Goal: Task Accomplishment & Management: Use online tool/utility

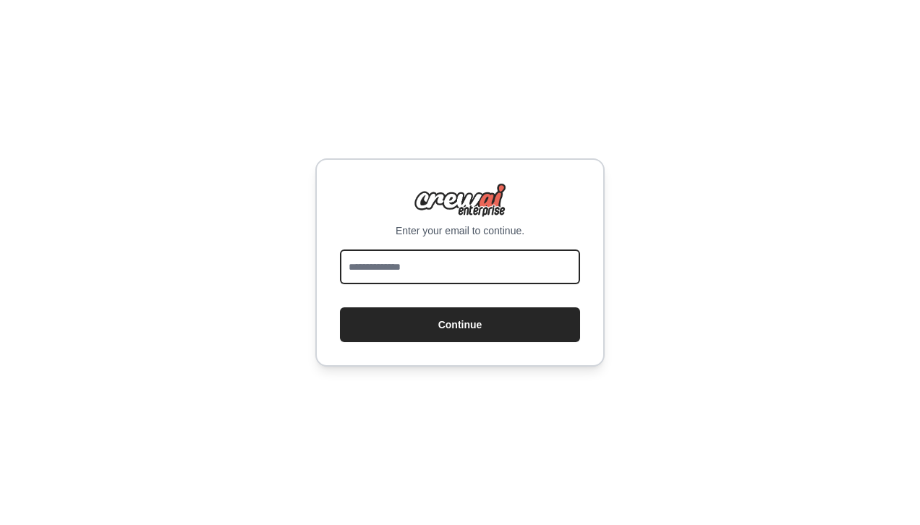
click at [399, 270] on input "email" at bounding box center [460, 267] width 240 height 35
type input "**********"
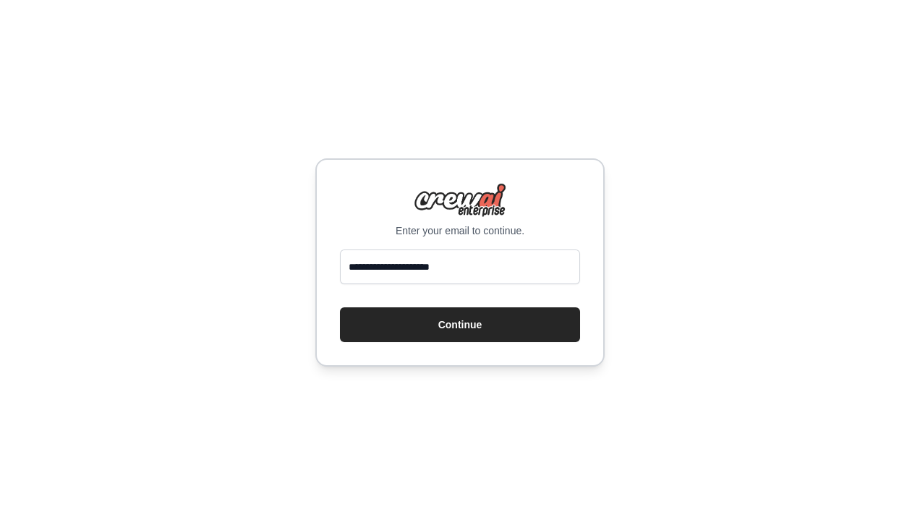
click at [404, 326] on button "Continue" at bounding box center [460, 325] width 240 height 35
click at [407, 326] on button "Continue" at bounding box center [460, 325] width 240 height 35
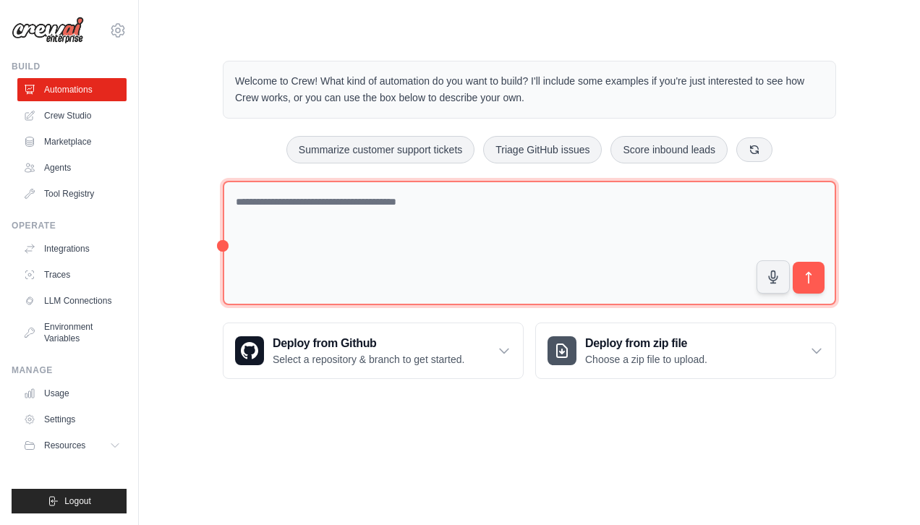
click at [350, 234] on textarea at bounding box center [530, 243] width 614 height 125
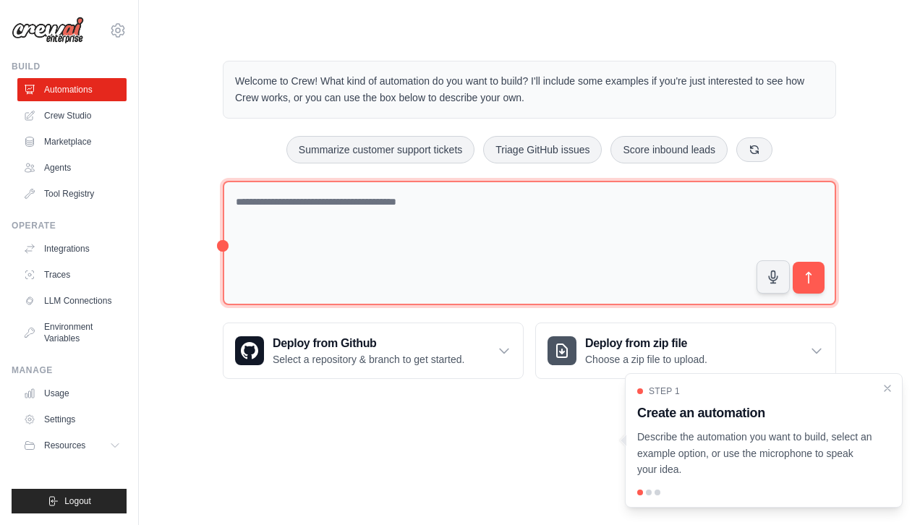
paste textarea "**********"
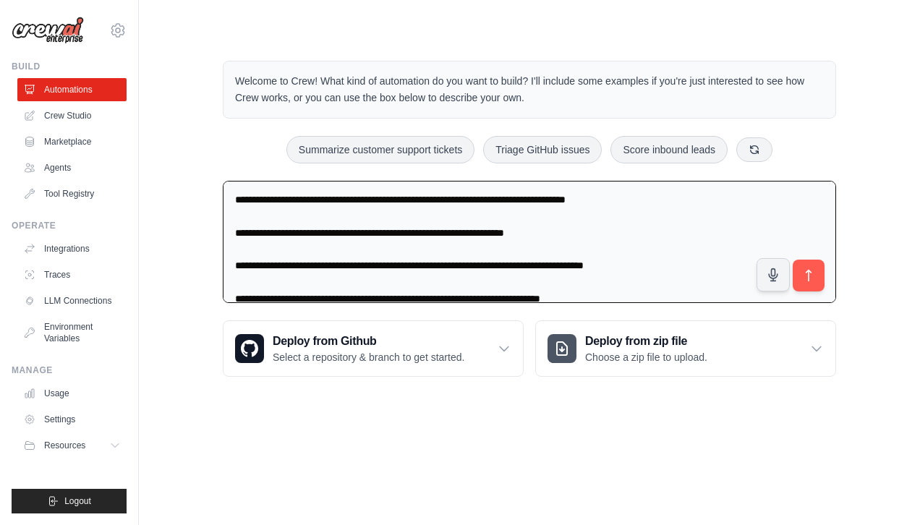
type textarea "**********"
click at [816, 291] on button "submit" at bounding box center [809, 276] width 32 height 32
click at [821, 271] on button "submit" at bounding box center [809, 276] width 32 height 32
click at [387, 268] on textarea at bounding box center [530, 242] width 614 height 123
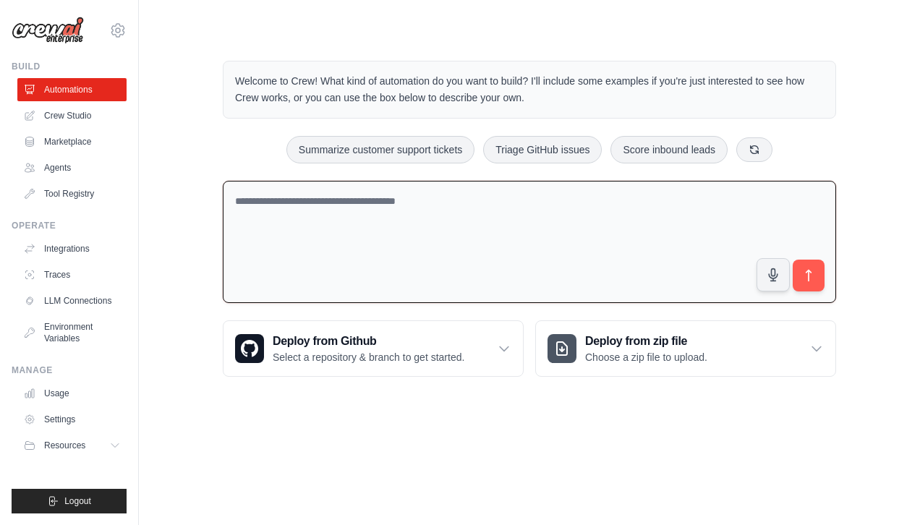
click at [387, 268] on textarea at bounding box center [530, 242] width 614 height 123
paste textarea "**********"
type textarea "**********"
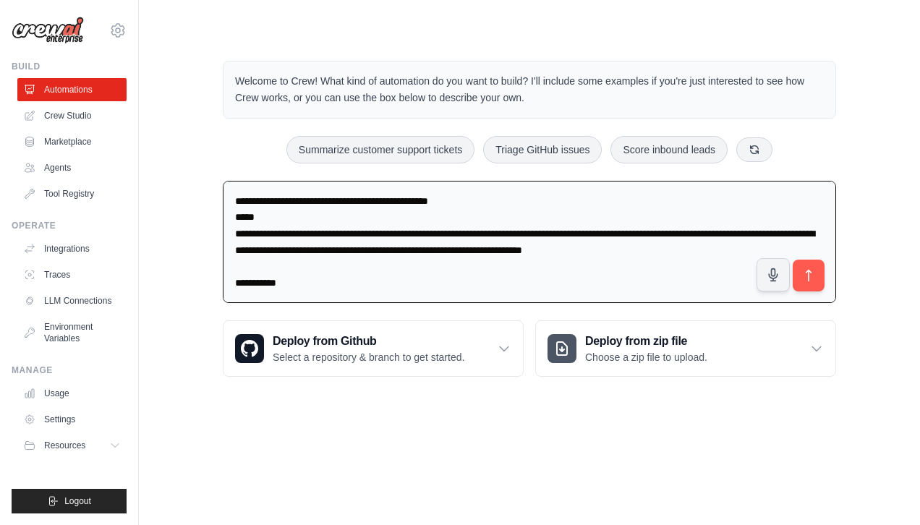
click at [811, 273] on icon "submit" at bounding box center [809, 275] width 14 height 14
click at [561, 244] on textarea at bounding box center [530, 242] width 614 height 123
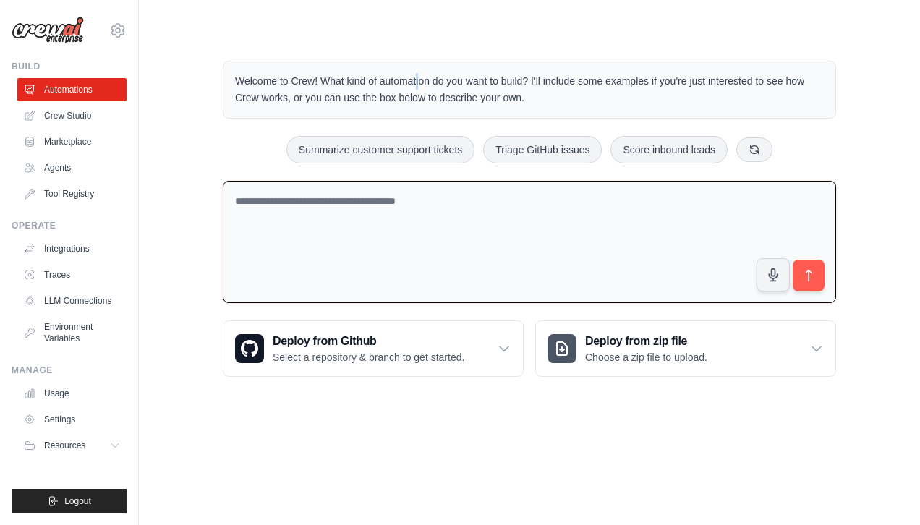
drag, startPoint x: 555, startPoint y: 256, endPoint x: 350, endPoint y: 71, distance: 276.1
click at [350, 71] on div "Welcome to Crew! What kind of automation do you want to build? I'll include som…" at bounding box center [530, 90] width 614 height 58
click at [488, 213] on textarea at bounding box center [530, 242] width 614 height 123
paste textarea "**********"
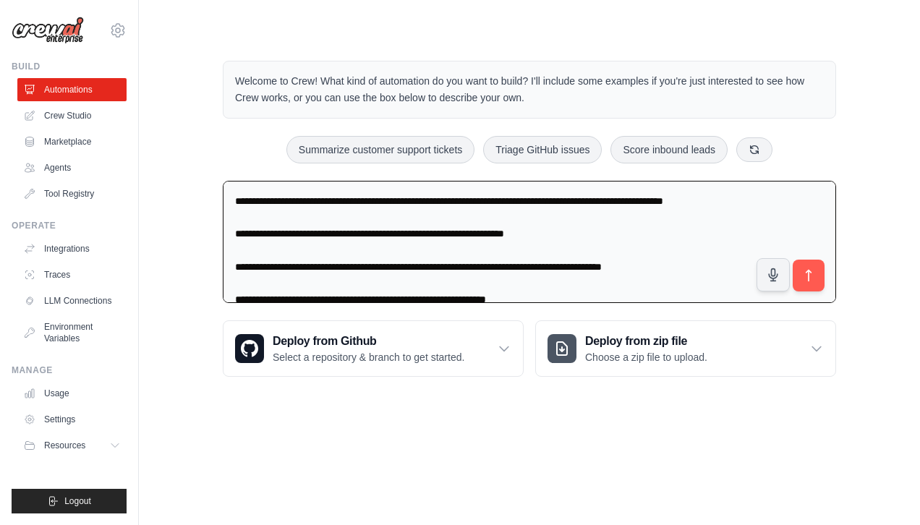
scroll to position [265, 0]
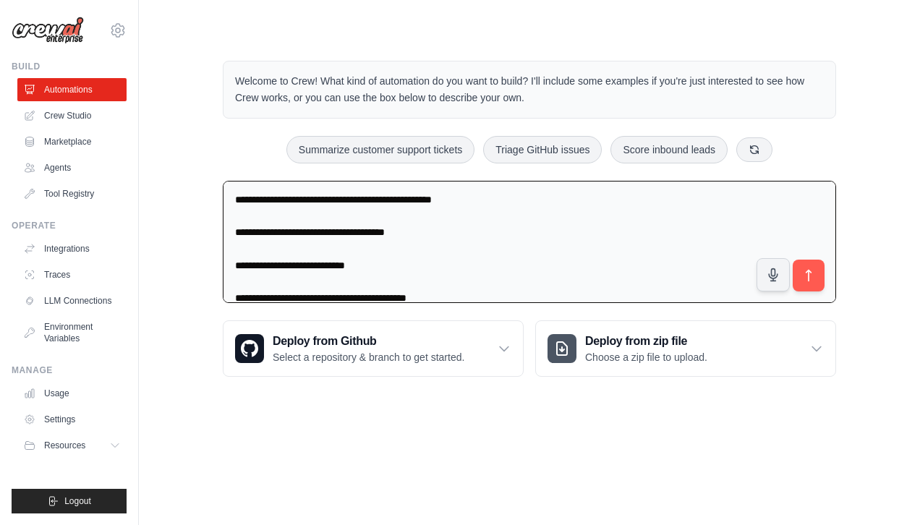
type textarea "**********"
click at [820, 276] on button "submit" at bounding box center [809, 276] width 32 height 32
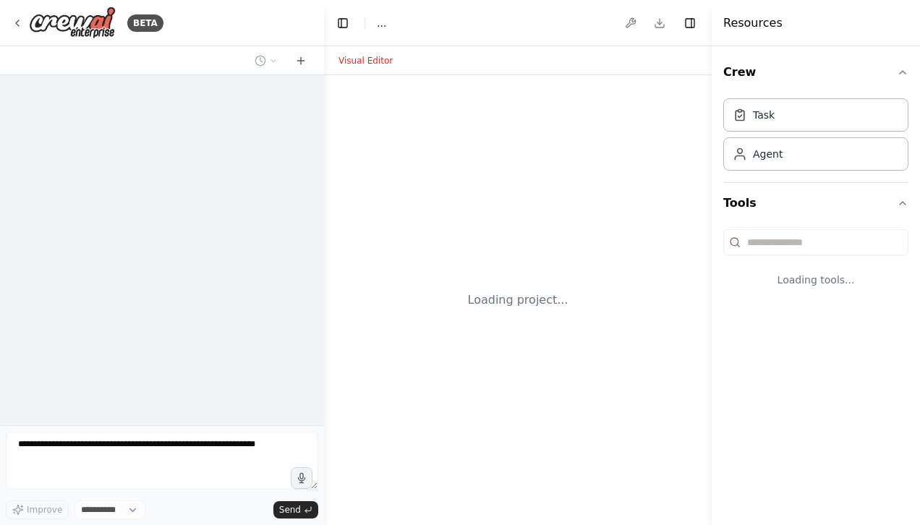
select select "****"
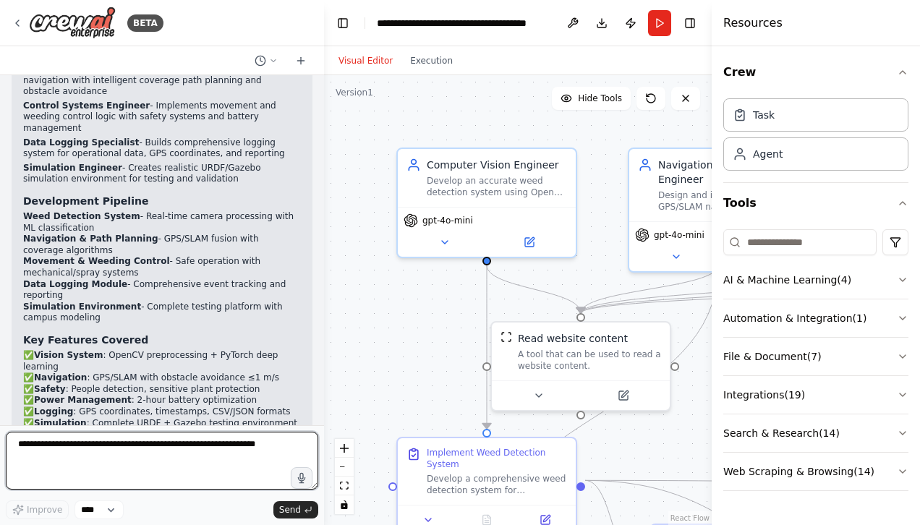
scroll to position [1730, 0]
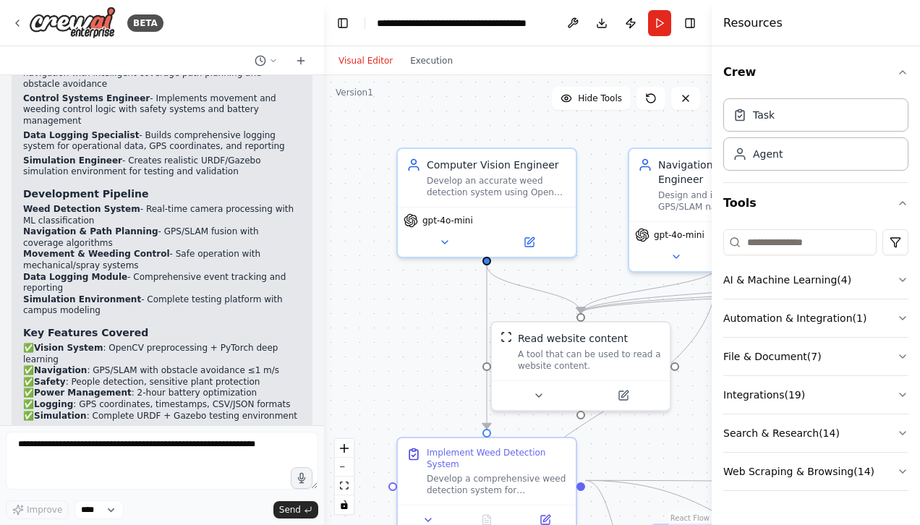
click at [694, 25] on button "Toggle Right Sidebar" at bounding box center [690, 23] width 20 height 20
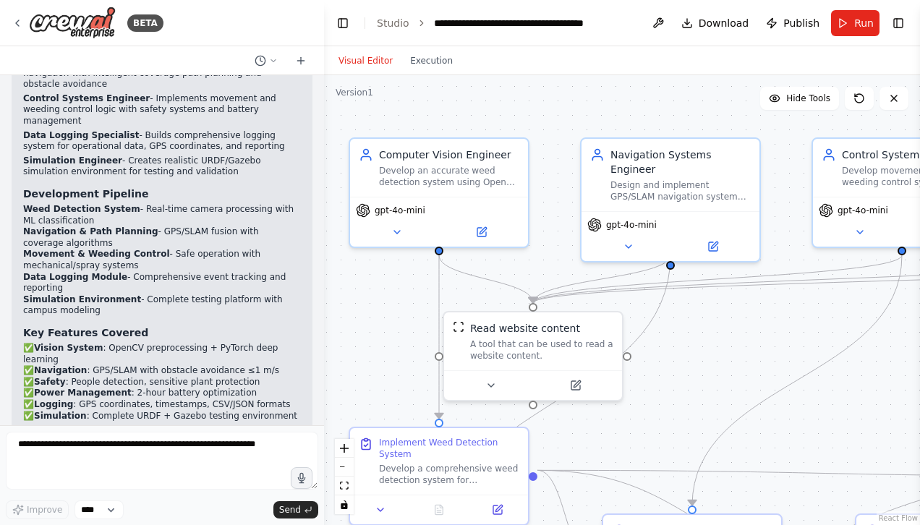
drag, startPoint x: 632, startPoint y: 114, endPoint x: 585, endPoint y: 104, distance: 48.8
click at [585, 104] on div ".deletable-edge-delete-btn { width: 20px; height: 20px; border: 0px solid #ffff…" at bounding box center [622, 300] width 596 height 450
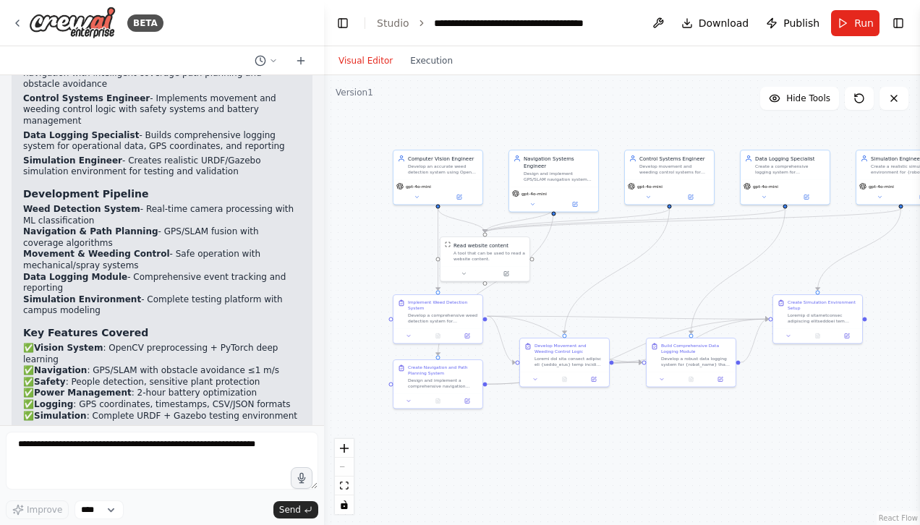
drag, startPoint x: 650, startPoint y: 93, endPoint x: 576, endPoint y: 122, distance: 79.5
click at [576, 122] on div ".deletable-edge-delete-btn { width: 20px; height: 20px; border: 0px solid #ffff…" at bounding box center [622, 300] width 596 height 450
click at [349, 483] on button "fit view" at bounding box center [344, 486] width 19 height 19
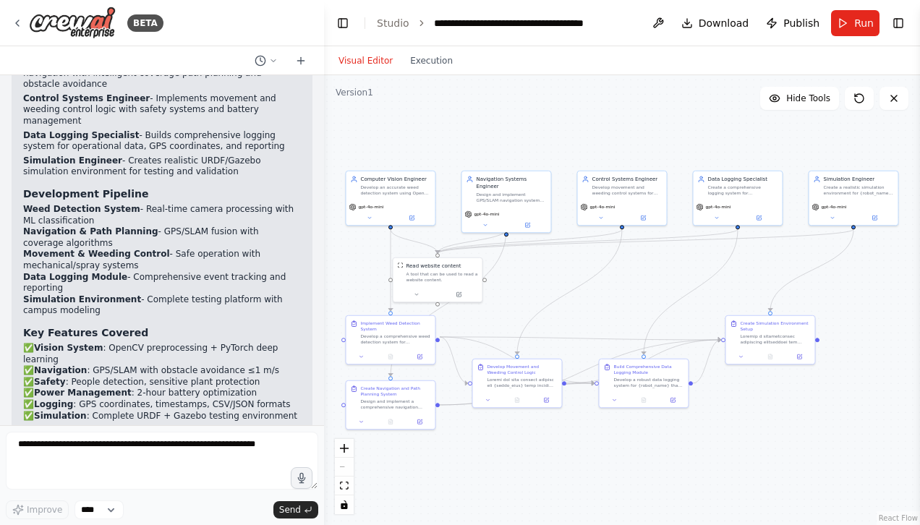
click at [24, 20] on div "BETA" at bounding box center [88, 23] width 152 height 33
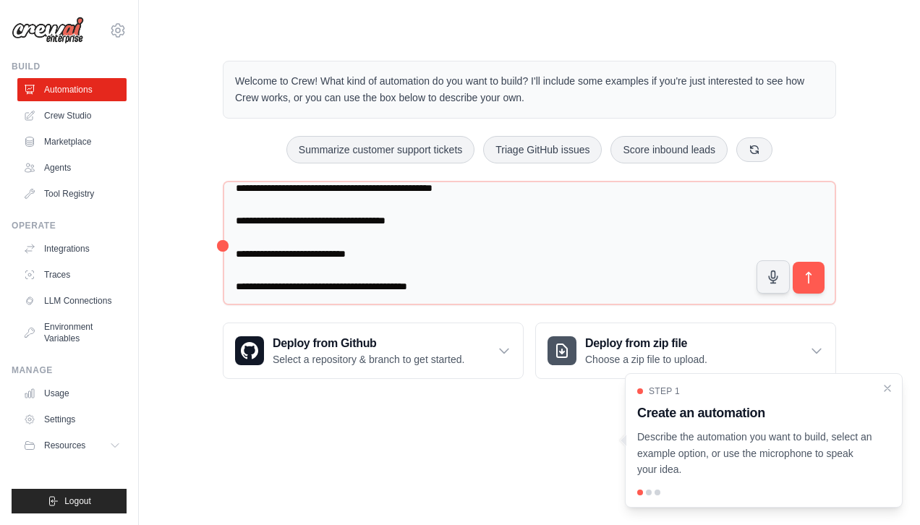
scroll to position [279, 0]
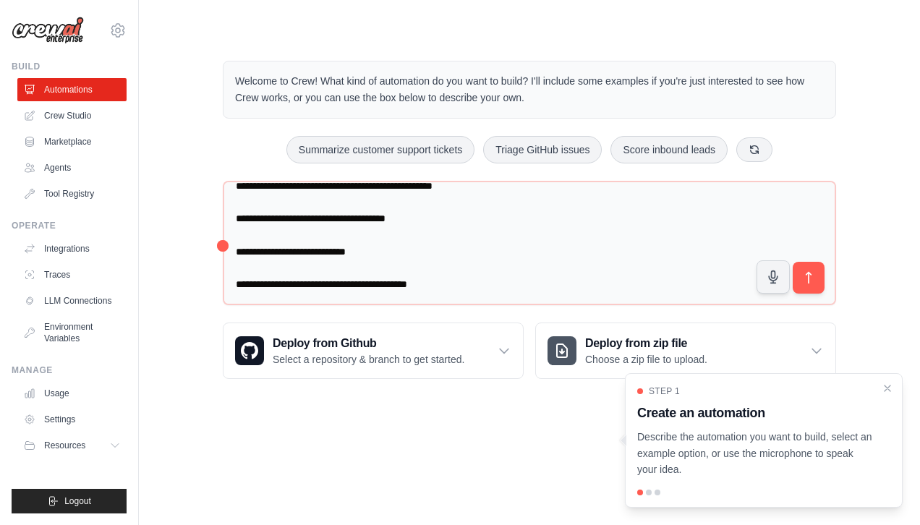
click at [492, 440] on body "lmjthegreat1@gmail.com Settings Build Automations Crew Studio" at bounding box center [460, 262] width 920 height 525
click at [889, 386] on icon "Close walkthrough" at bounding box center [888, 389] width 6 height 6
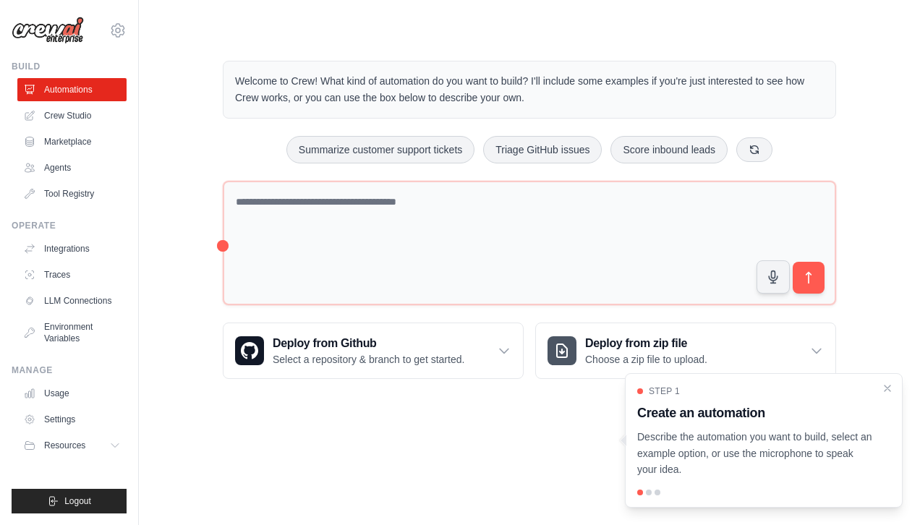
click at [886, 394] on icon "Close walkthrough" at bounding box center [888, 389] width 12 height 12
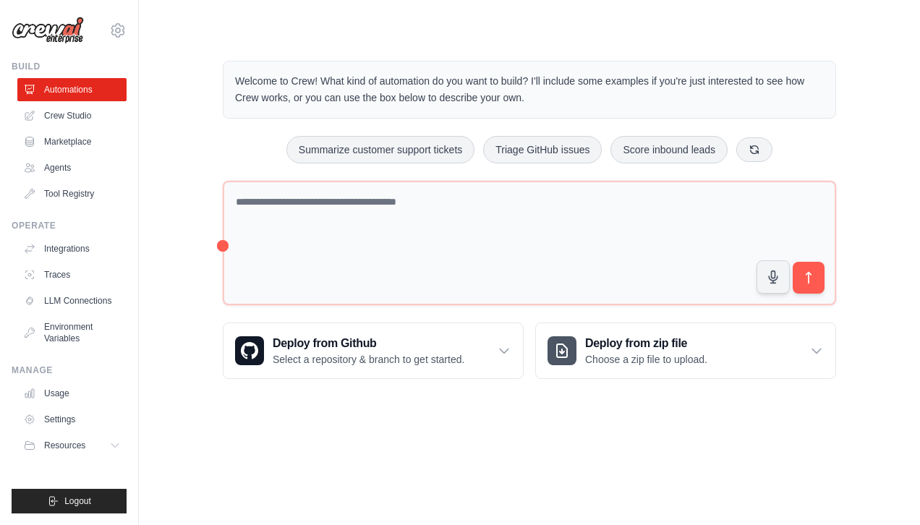
click at [61, 111] on link "Crew Studio" at bounding box center [71, 115] width 109 height 23
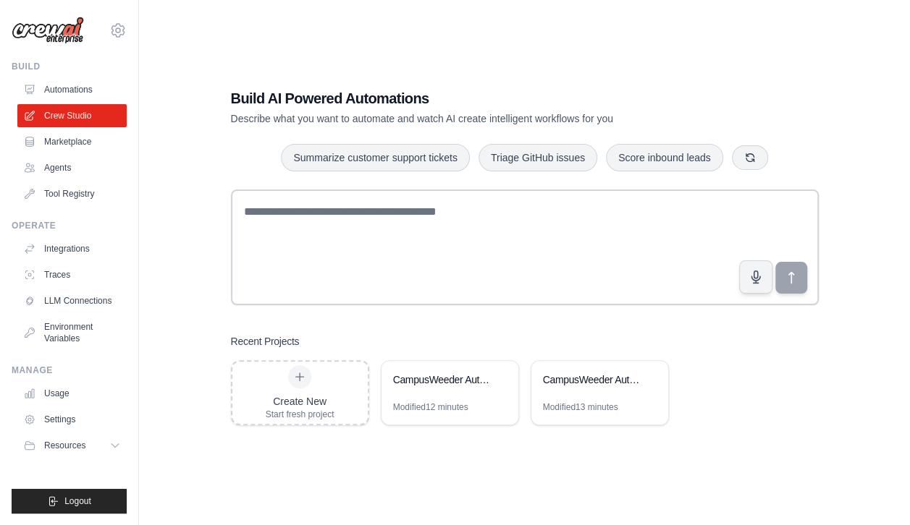
scroll to position [29, 0]
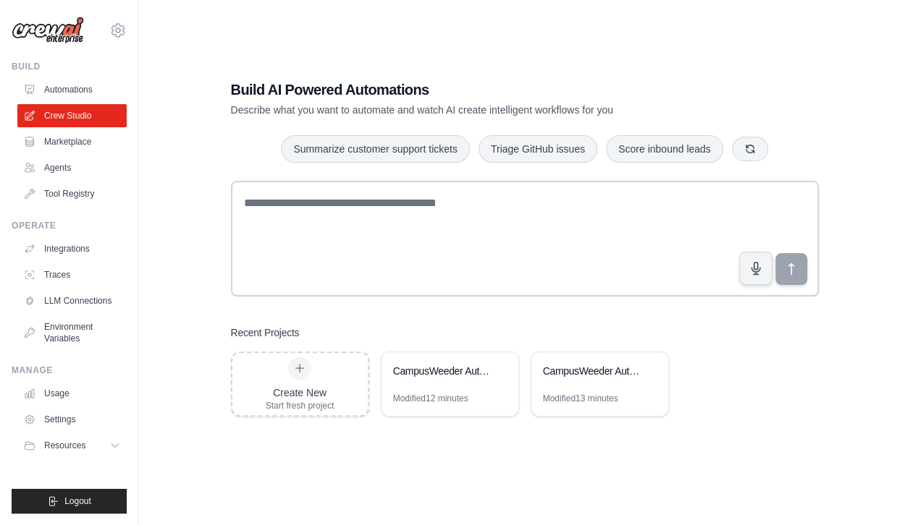
click at [414, 391] on div "CampusWeeder Autonomous Robot Development" at bounding box center [449, 372] width 137 height 41
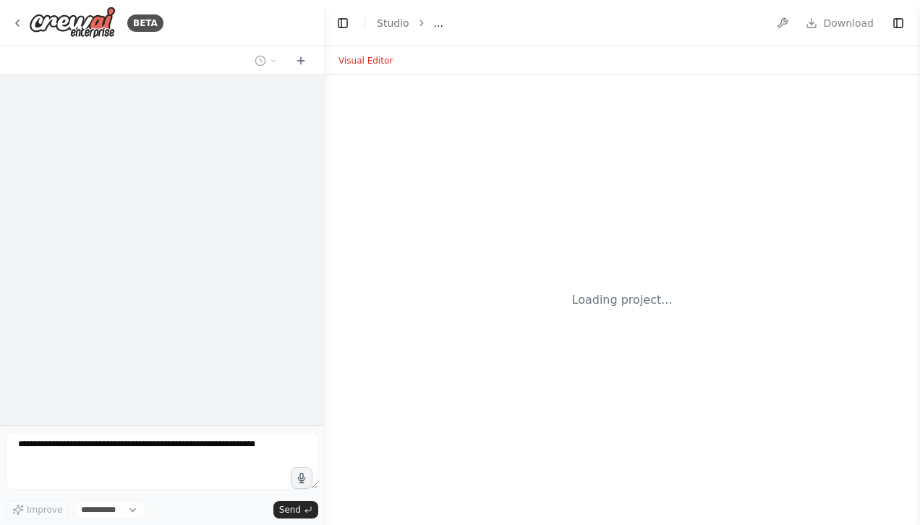
select select "****"
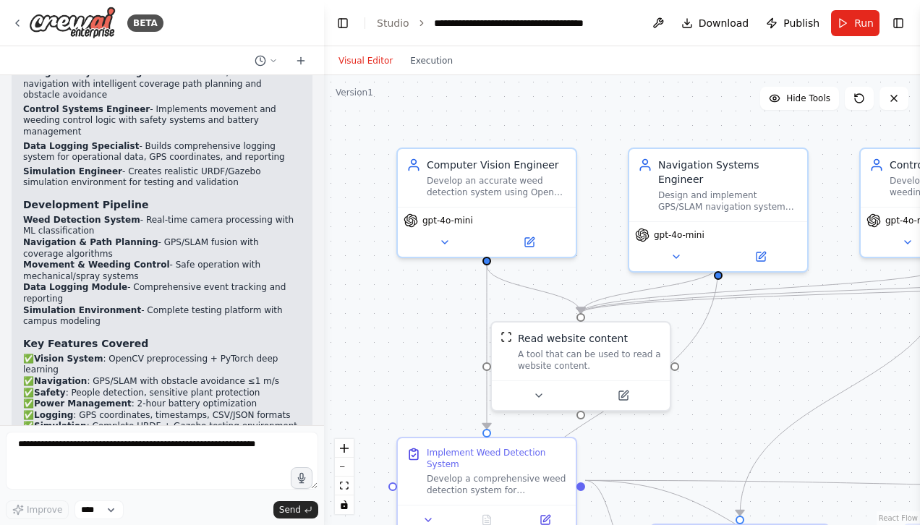
click at [336, 25] on button "Toggle Left Sidebar" at bounding box center [343, 23] width 20 height 20
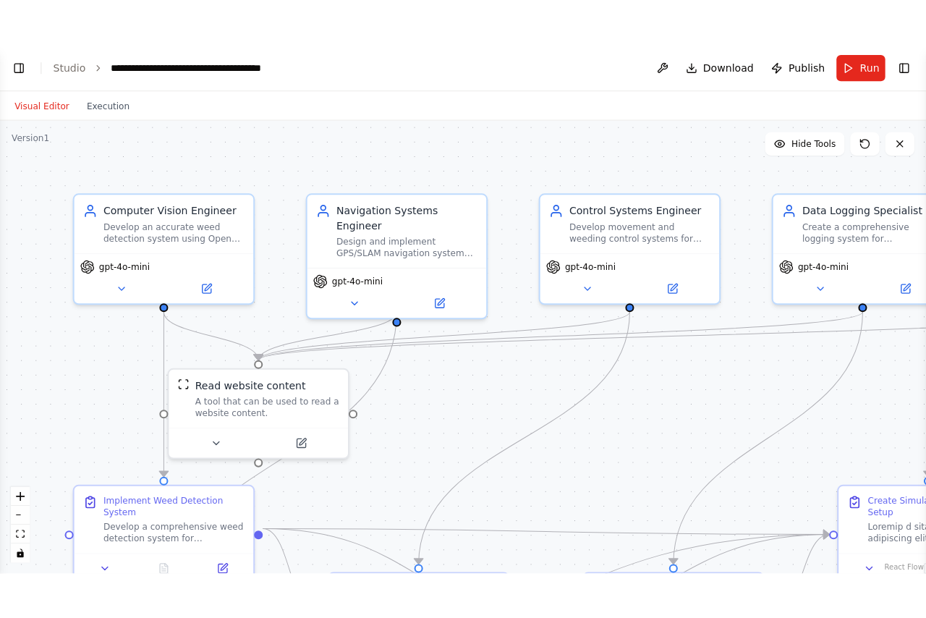
scroll to position [1516, 0]
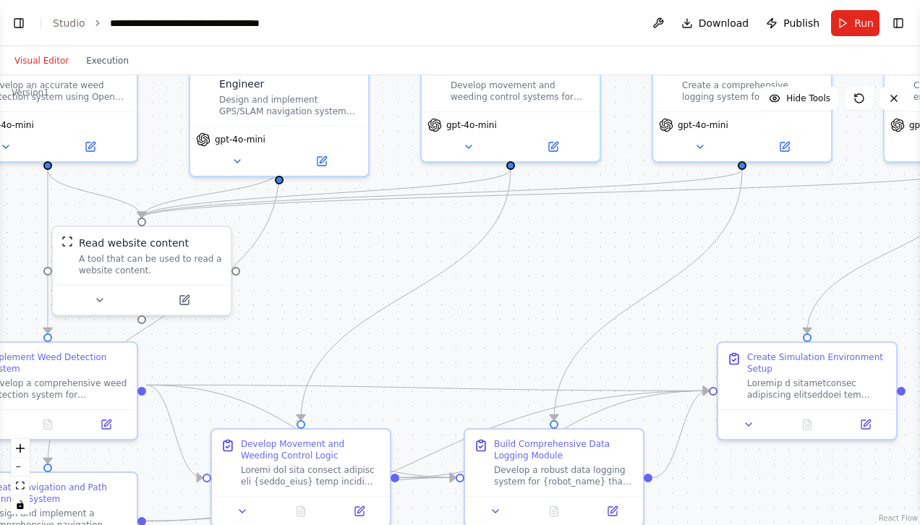
drag, startPoint x: 483, startPoint y: 324, endPoint x: 451, endPoint y: 300, distance: 40.2
click at [451, 300] on div ".deletable-edge-delete-btn { width: 20px; height: 20px; border: 0px solid #ffff…" at bounding box center [460, 300] width 920 height 450
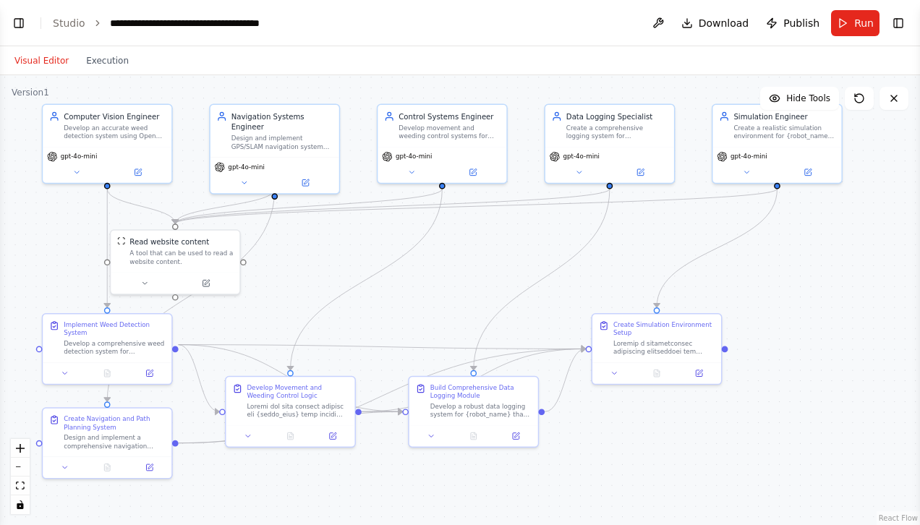
drag, startPoint x: 585, startPoint y: 268, endPoint x: 533, endPoint y: 251, distance: 54.7
click at [533, 251] on div ".deletable-edge-delete-btn { width: 20px; height: 20px; border: 0px solid #ffff…" at bounding box center [460, 300] width 920 height 450
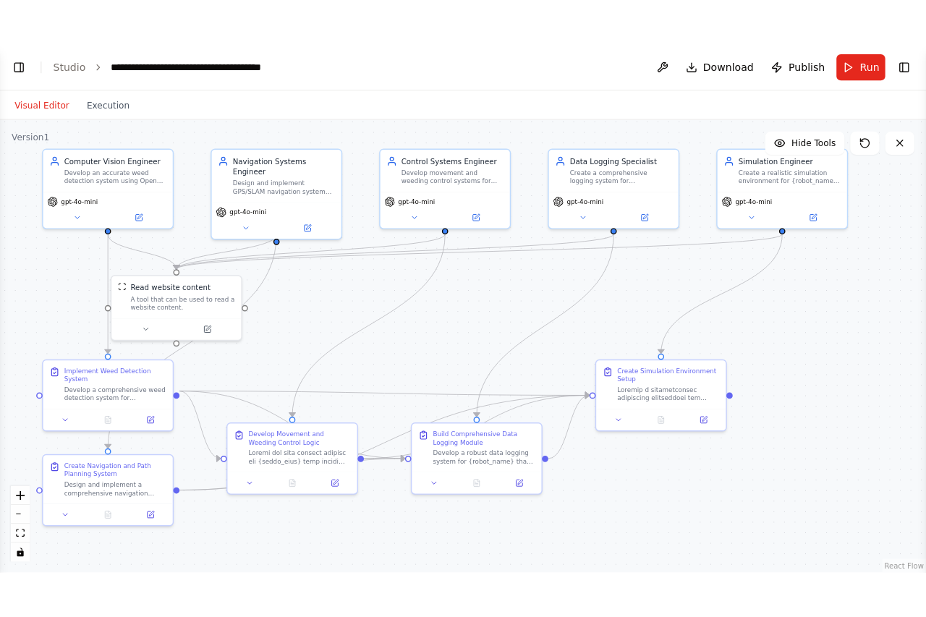
scroll to position [1423, 0]
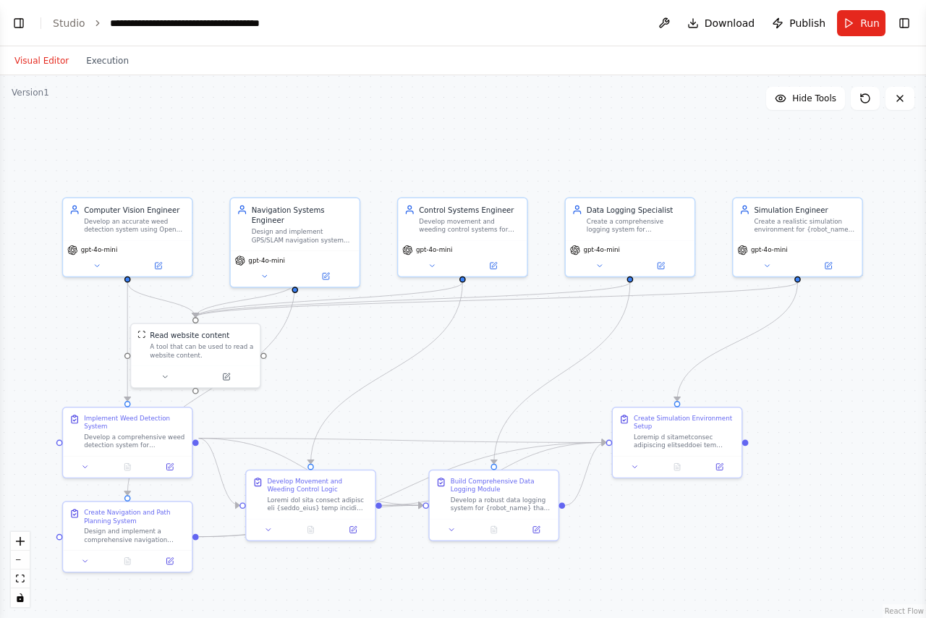
drag, startPoint x: 394, startPoint y: 247, endPoint x: 414, endPoint y: 340, distance: 95.5
click at [414, 340] on div ".deletable-edge-delete-btn { width: 20px; height: 20px; border: 0px solid #ffff…" at bounding box center [463, 346] width 926 height 543
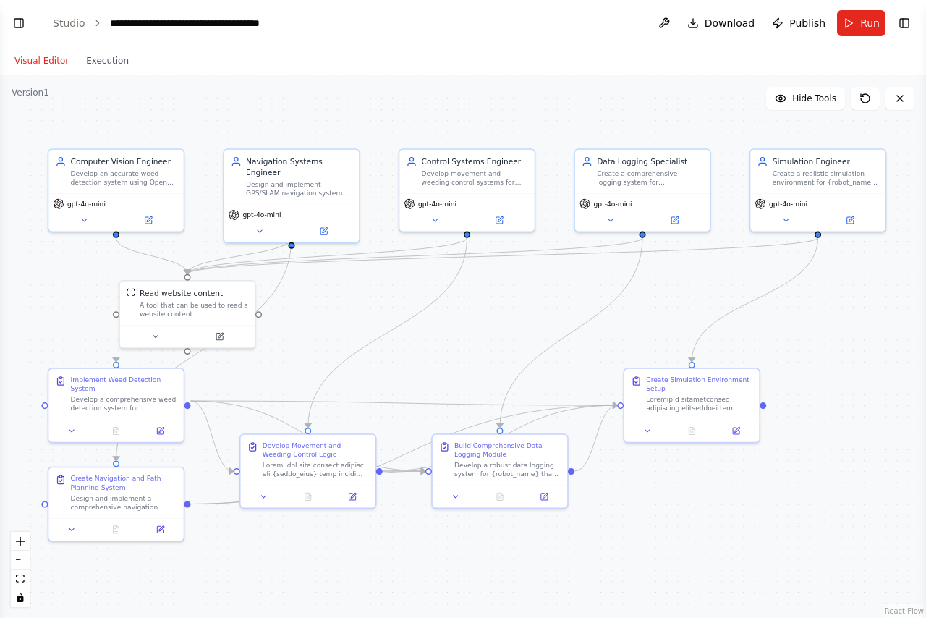
drag, startPoint x: 424, startPoint y: 407, endPoint x: 426, endPoint y: 365, distance: 42.0
click at [426, 365] on div ".deletable-edge-delete-btn { width: 20px; height: 20px; border: 0px solid #ffff…" at bounding box center [463, 346] width 926 height 543
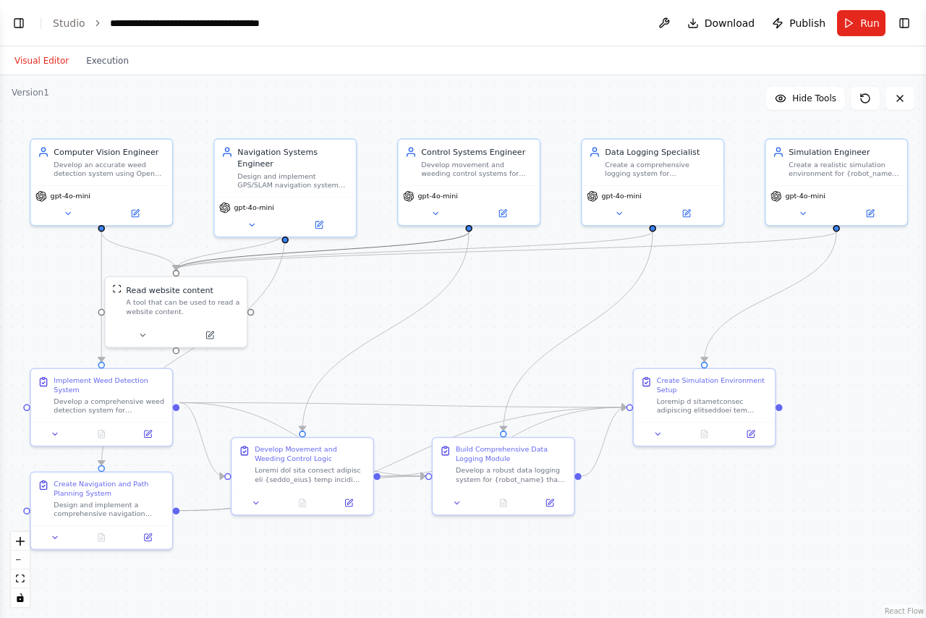
click at [453, 242] on icon "Edge from a7ccf097-fe31-4e2f-a519-34a4bf85ef53 to 302c9eb3-8f16-4ec3-98df-9043c…" at bounding box center [322, 251] width 293 height 38
click at [476, 0] on header "**********" at bounding box center [463, 23] width 926 height 46
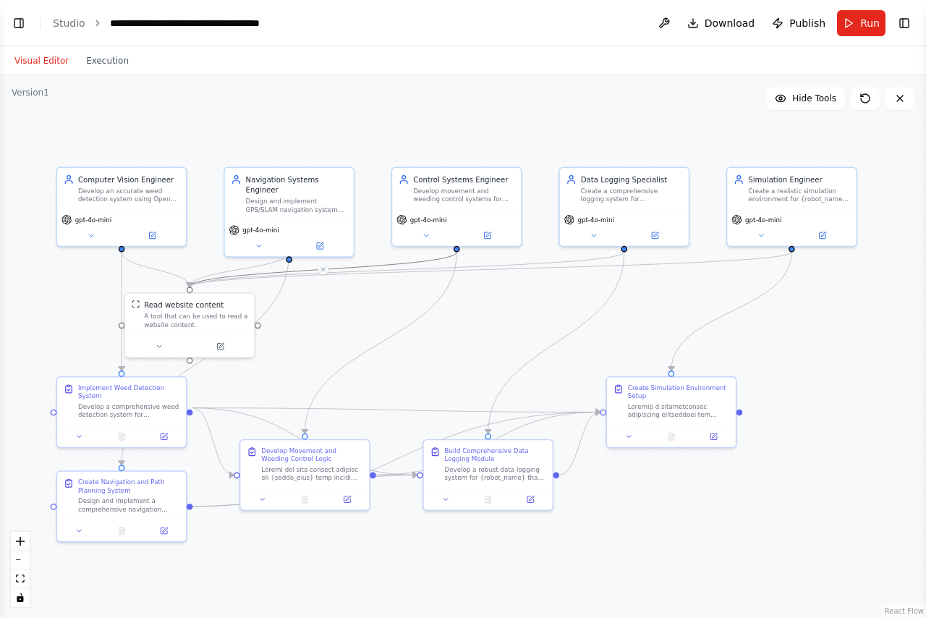
drag, startPoint x: 445, startPoint y: 321, endPoint x: 431, endPoint y: 343, distance: 25.7
click at [431, 343] on div ".deletable-edge-delete-btn { width: 20px; height: 20px; border: 0px solid #ffff…" at bounding box center [463, 346] width 926 height 543
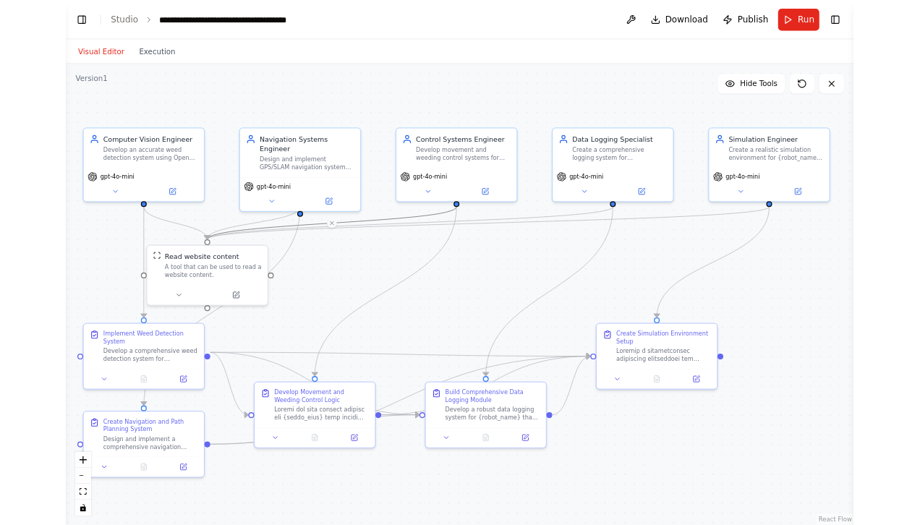
scroll to position [1516, 0]
